Goal: Task Accomplishment & Management: Manage account settings

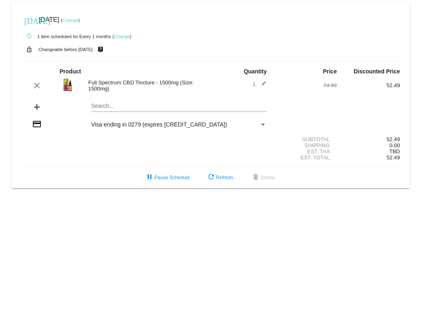
click at [78, 18] on link "Change" at bounding box center [70, 20] width 16 height 5
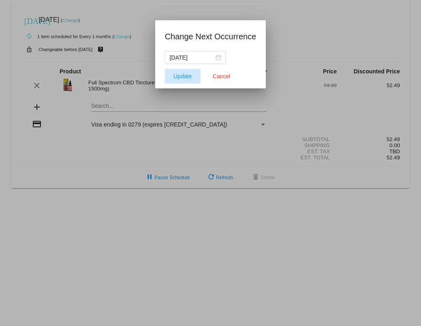
click at [184, 75] on span "Update" at bounding box center [182, 76] width 18 height 6
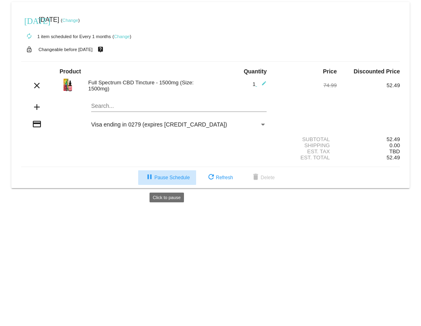
click at [172, 177] on span "pause Pause Schedule" at bounding box center [167, 178] width 45 height 6
click at [262, 125] on div "Payment Method" at bounding box center [263, 125] width 4 height 2
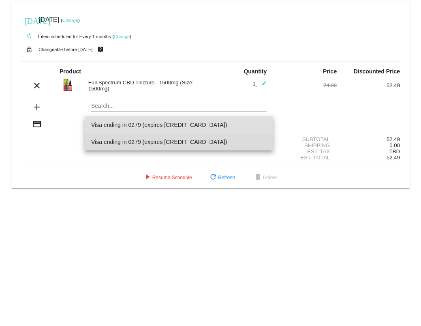
click at [162, 139] on span "Visa ending in 0279 (expires 11/24)" at bounding box center [178, 141] width 175 height 17
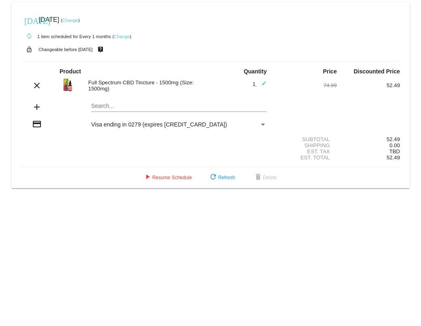
click at [262, 124] on div "Payment Method" at bounding box center [263, 125] width 4 height 2
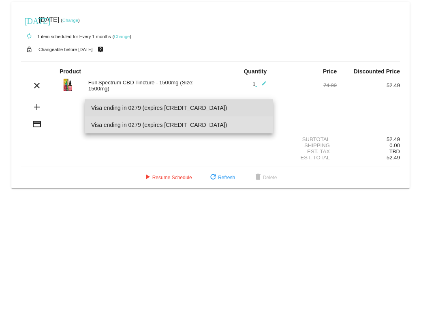
click at [218, 113] on span "Visa ending in 0279 (expires [CREDIT_CARD_DATA])" at bounding box center [178, 107] width 175 height 17
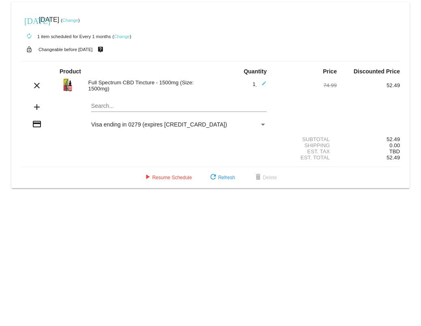
click at [78, 19] on link "Change" at bounding box center [70, 20] width 16 height 5
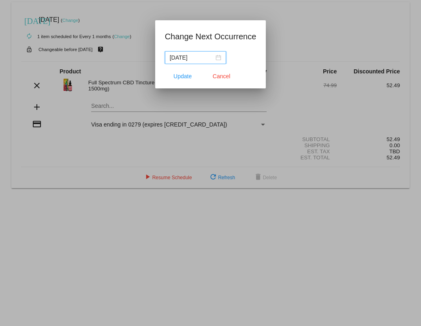
click at [219, 58] on div "2025-09-14" at bounding box center [195, 57] width 51 height 9
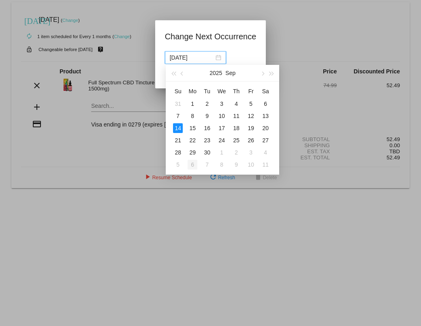
click at [194, 164] on div "6" at bounding box center [193, 165] width 10 height 10
type input "2025-10-06"
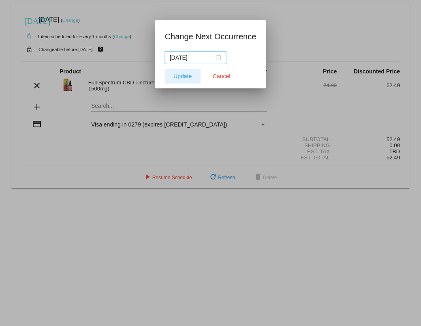
click at [183, 76] on span "Update" at bounding box center [182, 76] width 18 height 6
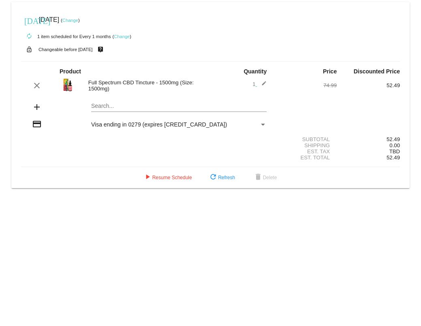
click at [120, 36] on link "Change" at bounding box center [122, 36] width 16 height 5
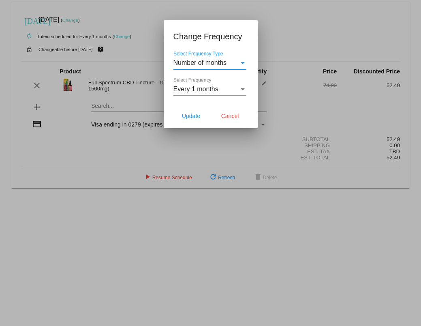
click at [243, 60] on div "Select Frequency Type" at bounding box center [243, 63] width 4 height 2
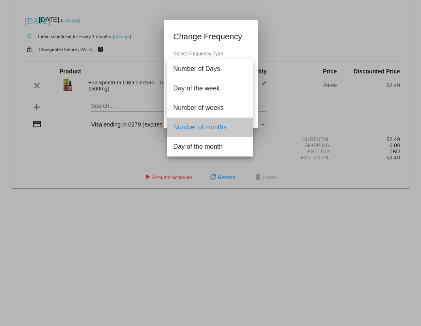
click at [231, 60] on span "Number of months" at bounding box center [209, 126] width 73 height 19
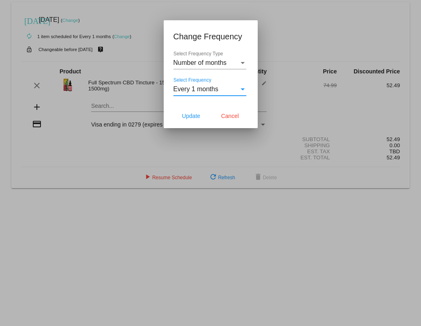
click at [243, 60] on div "Select Frequency" at bounding box center [243, 89] width 4 height 2
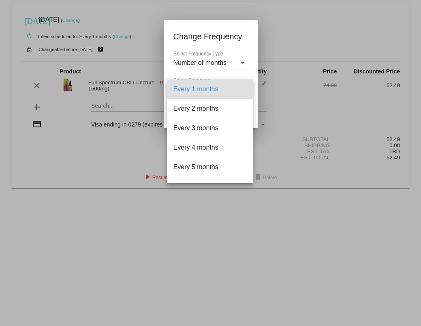
click at [286, 60] on div at bounding box center [210, 163] width 421 height 326
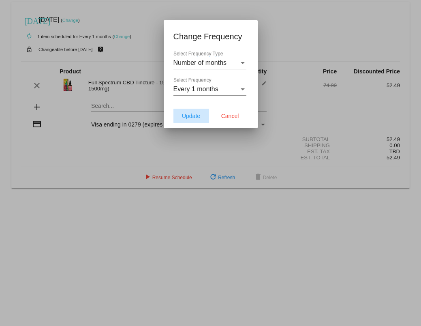
click at [191, 60] on span "Update" at bounding box center [191, 116] width 18 height 6
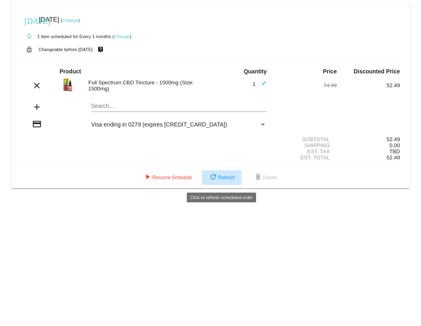
click at [220, 60] on span "refresh Refresh" at bounding box center [221, 178] width 27 height 6
